Goal: Find specific page/section

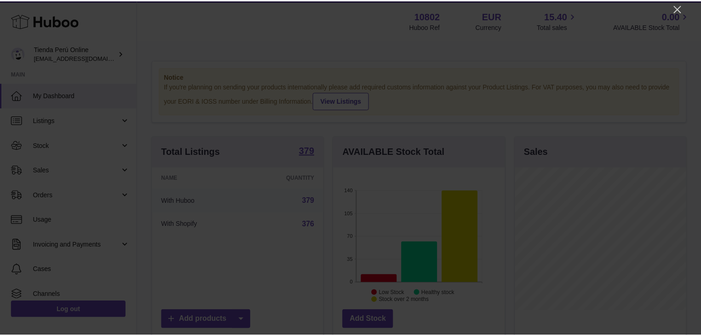
scroll to position [144, 173]
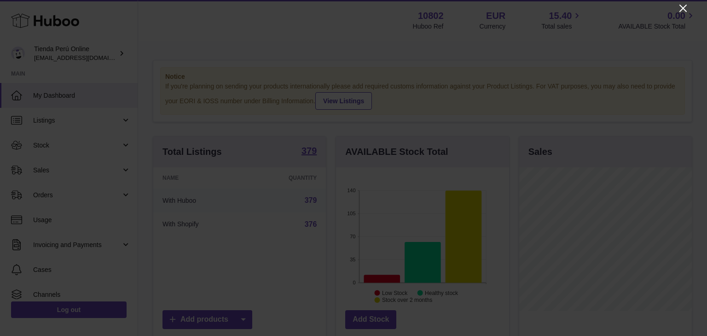
click at [683, 5] on icon "Close" at bounding box center [683, 8] width 11 height 11
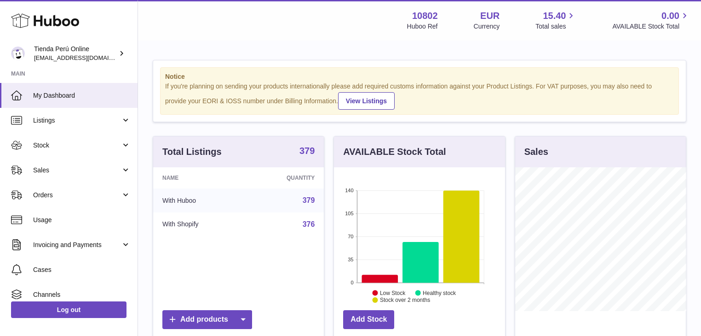
click at [308, 146] on strong "379" at bounding box center [307, 150] width 15 height 9
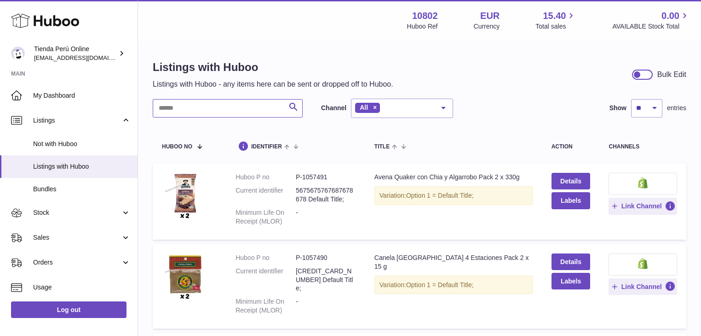
click at [226, 109] on input "text" at bounding box center [228, 108] width 150 height 18
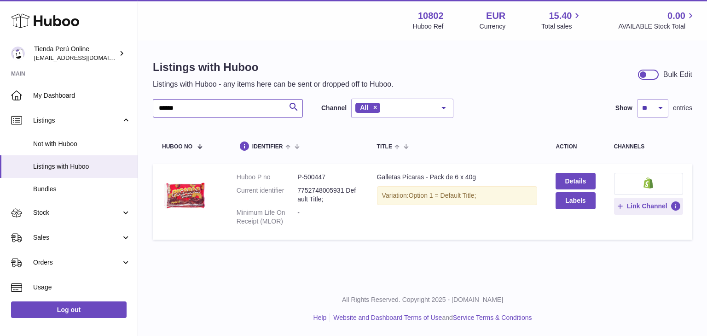
type input "******"
drag, startPoint x: 309, startPoint y: 179, endPoint x: 328, endPoint y: 178, distance: 19.3
click at [328, 178] on dd "P-500447" at bounding box center [327, 177] width 61 height 9
copy dd "500447"
